Goal: Information Seeking & Learning: Learn about a topic

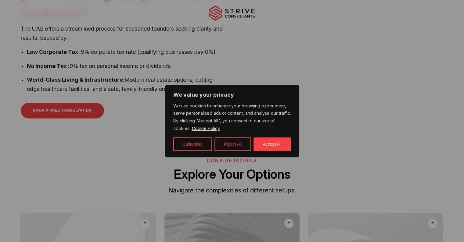
scroll to position [275, 0]
click at [275, 147] on button "Accept All" at bounding box center [273, 143] width 38 height 13
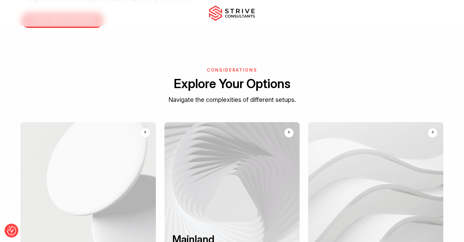
scroll to position [458, 0]
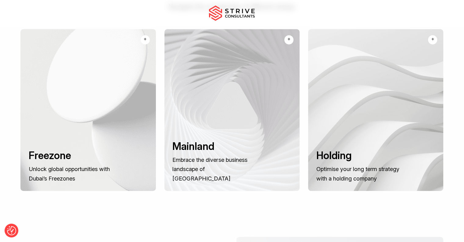
click at [105, 149] on h3 "Freezone" at bounding box center [72, 155] width 86 height 13
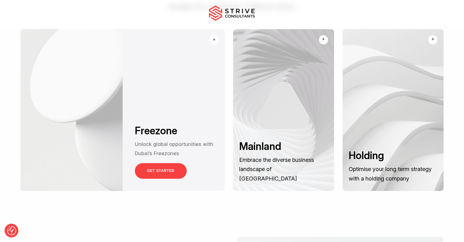
click at [172, 163] on link "GET STARTED" at bounding box center [161, 171] width 52 height 16
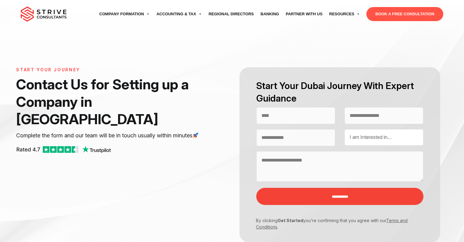
select select "Contact form"
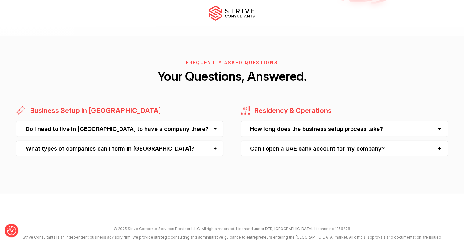
scroll to position [1527, 0]
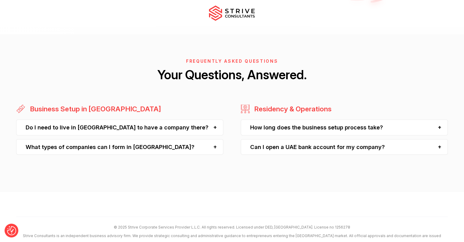
click at [130, 119] on div "Do I need to live in Dubai to have a company there?" at bounding box center [119, 127] width 207 height 16
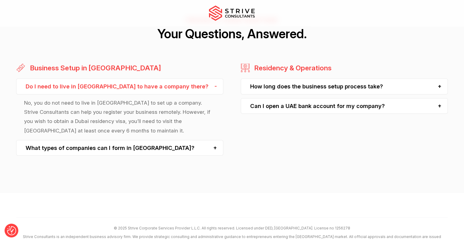
scroll to position [1557, 0]
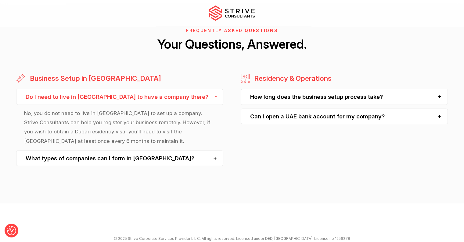
click at [116, 150] on div "What types of companies can I form in Dubai?" at bounding box center [119, 158] width 207 height 16
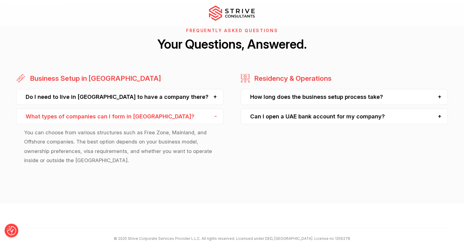
click at [297, 89] on div "How long does the business setup process take?" at bounding box center [344, 97] width 207 height 16
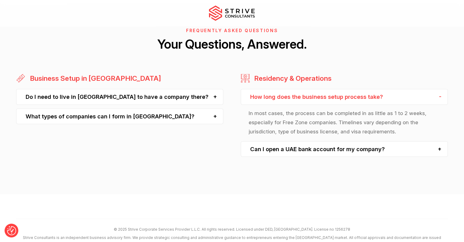
click at [284, 141] on div "Can I open a UAE bank account for my company?" at bounding box center [344, 149] width 207 height 16
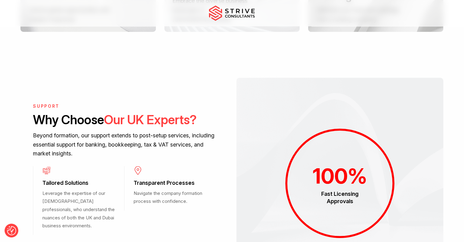
scroll to position [0, 0]
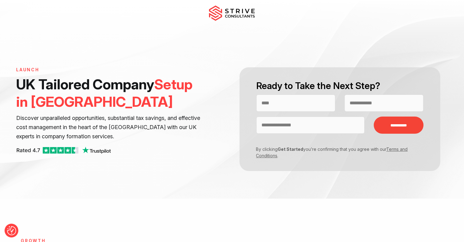
click at [237, 10] on img at bounding box center [232, 12] width 46 height 15
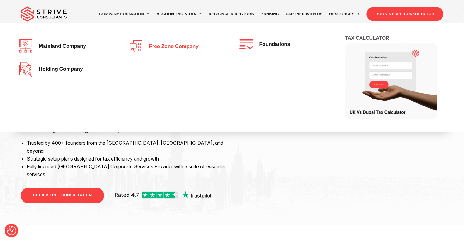
click at [161, 44] on span "Free zone company" at bounding box center [172, 47] width 53 height 6
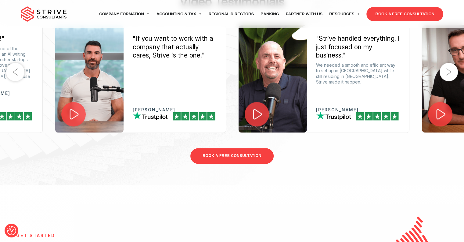
scroll to position [1099, 0]
